Goal: Task Accomplishment & Management: Manage account settings

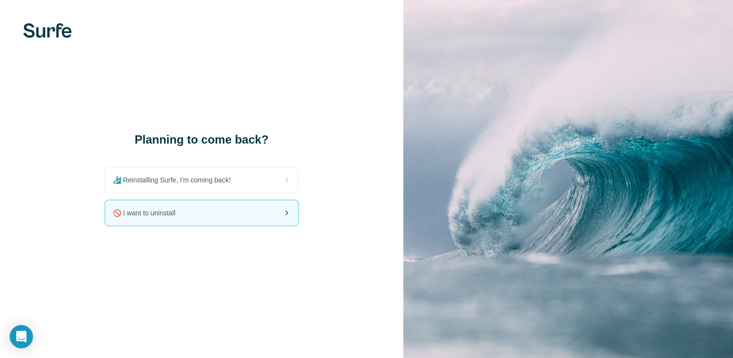
click at [202, 207] on div "🚫 I want to uninstall" at bounding box center [201, 212] width 193 height 25
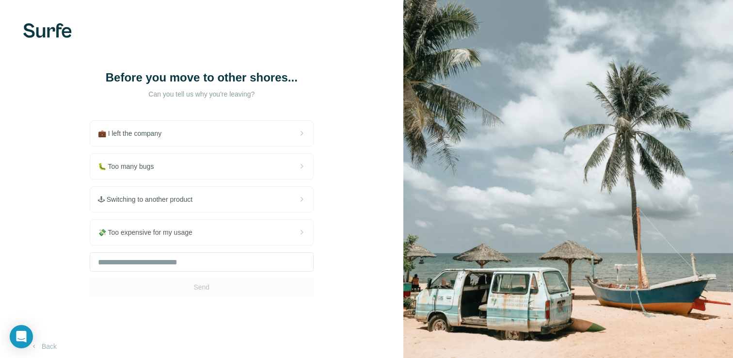
click at [211, 297] on div "Send" at bounding box center [202, 274] width 224 height 45
click at [186, 272] on input "text" at bounding box center [202, 261] width 224 height 19
type input "*"
click at [181, 297] on button "Send" at bounding box center [202, 286] width 224 height 19
